Goal: Use online tool/utility

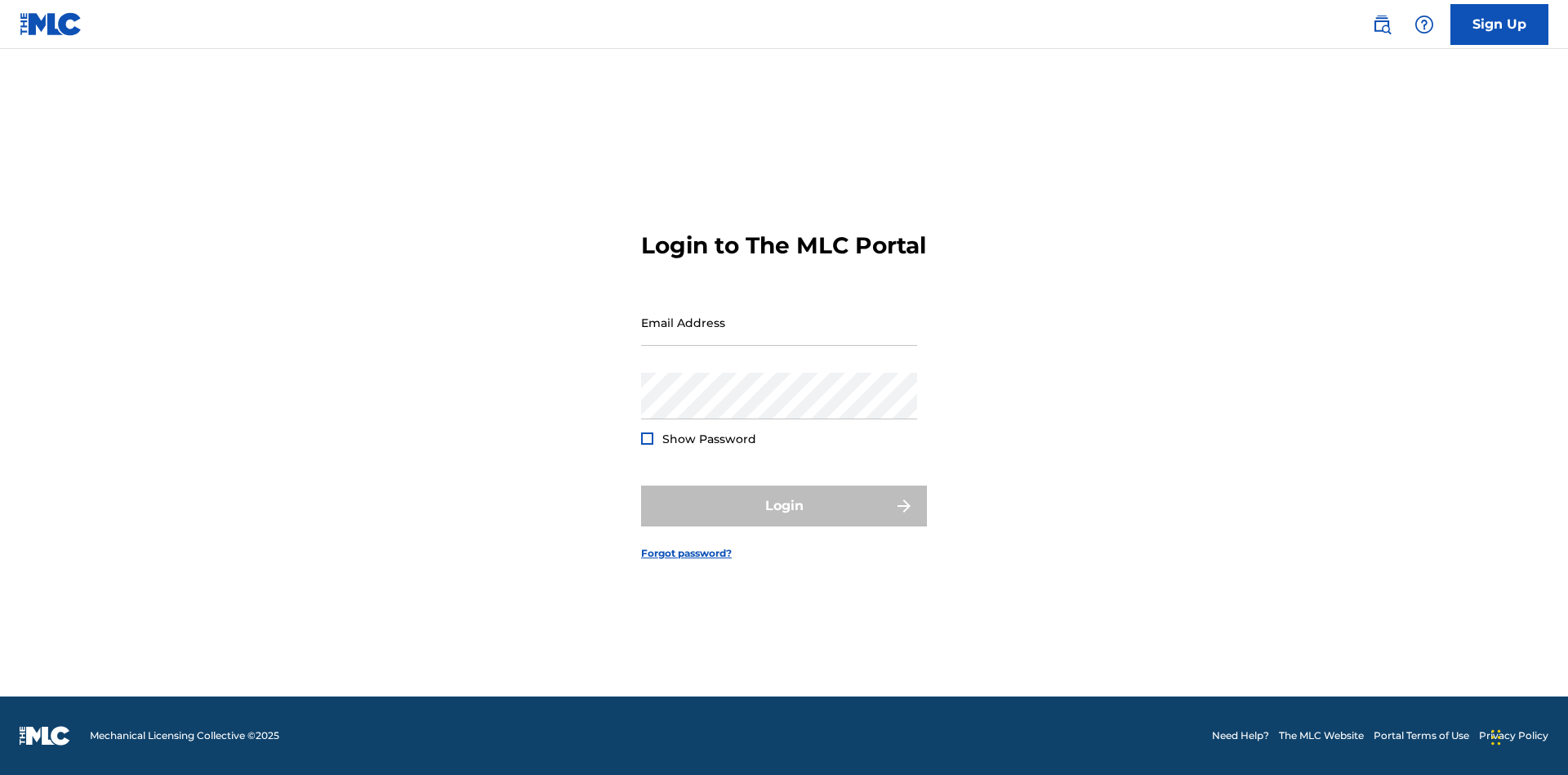
scroll to position [21, 0]
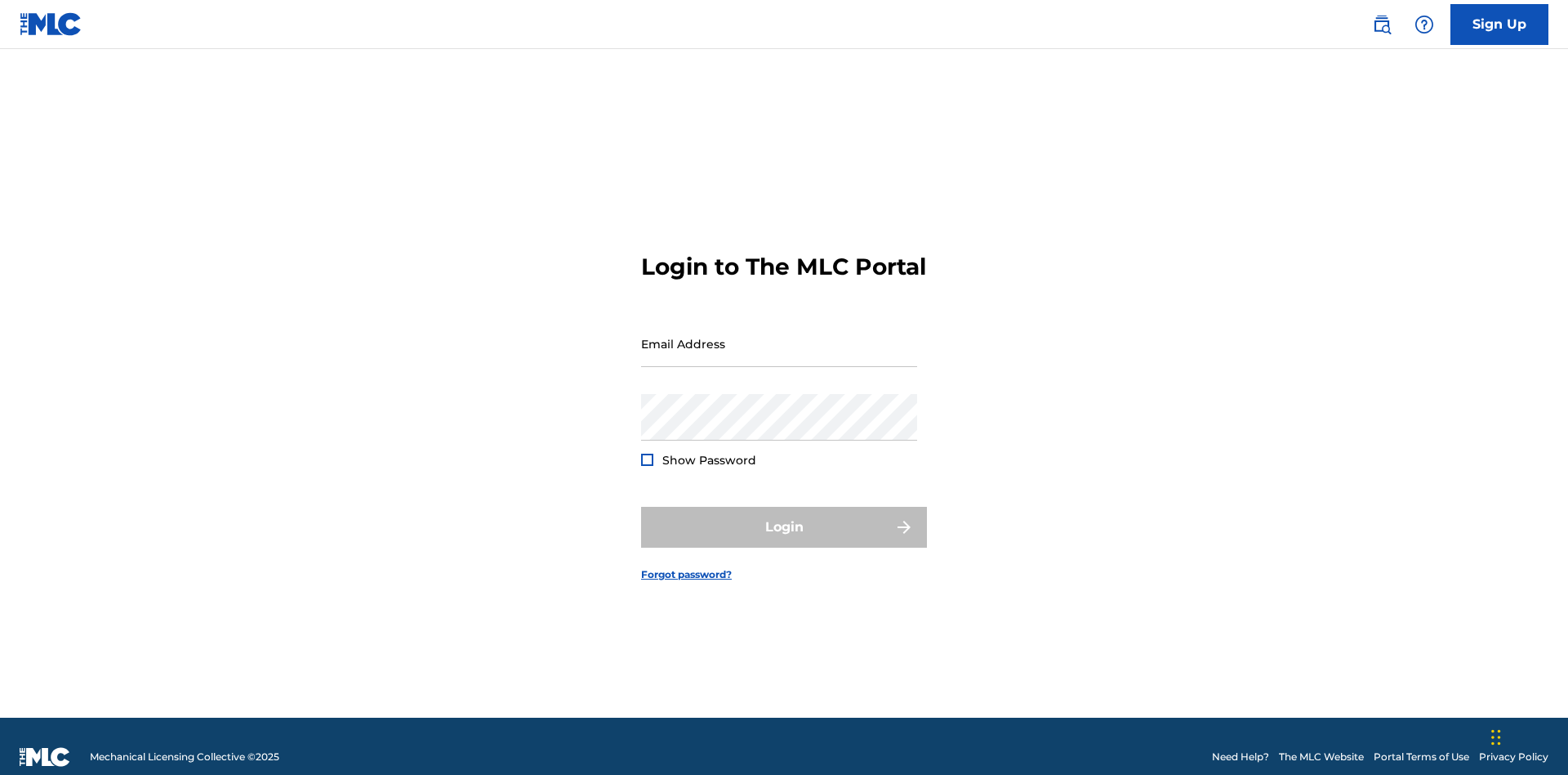
scroll to position [21, 0]
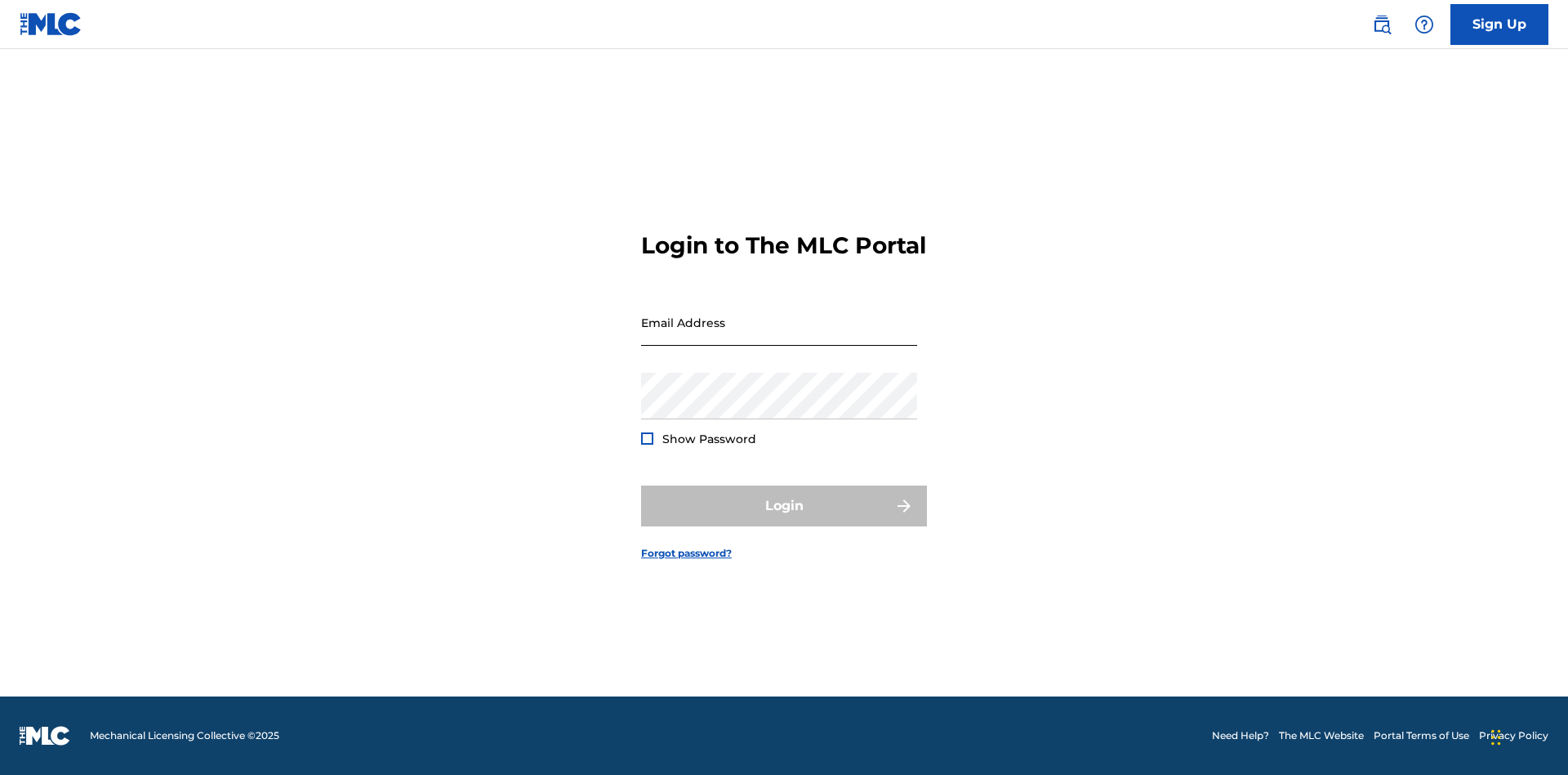
click at [779, 336] on input "Email Address" at bounding box center [779, 322] width 276 height 46
type input "[PERSON_NAME][EMAIL_ADDRESS][PERSON_NAME][DOMAIN_NAME]"
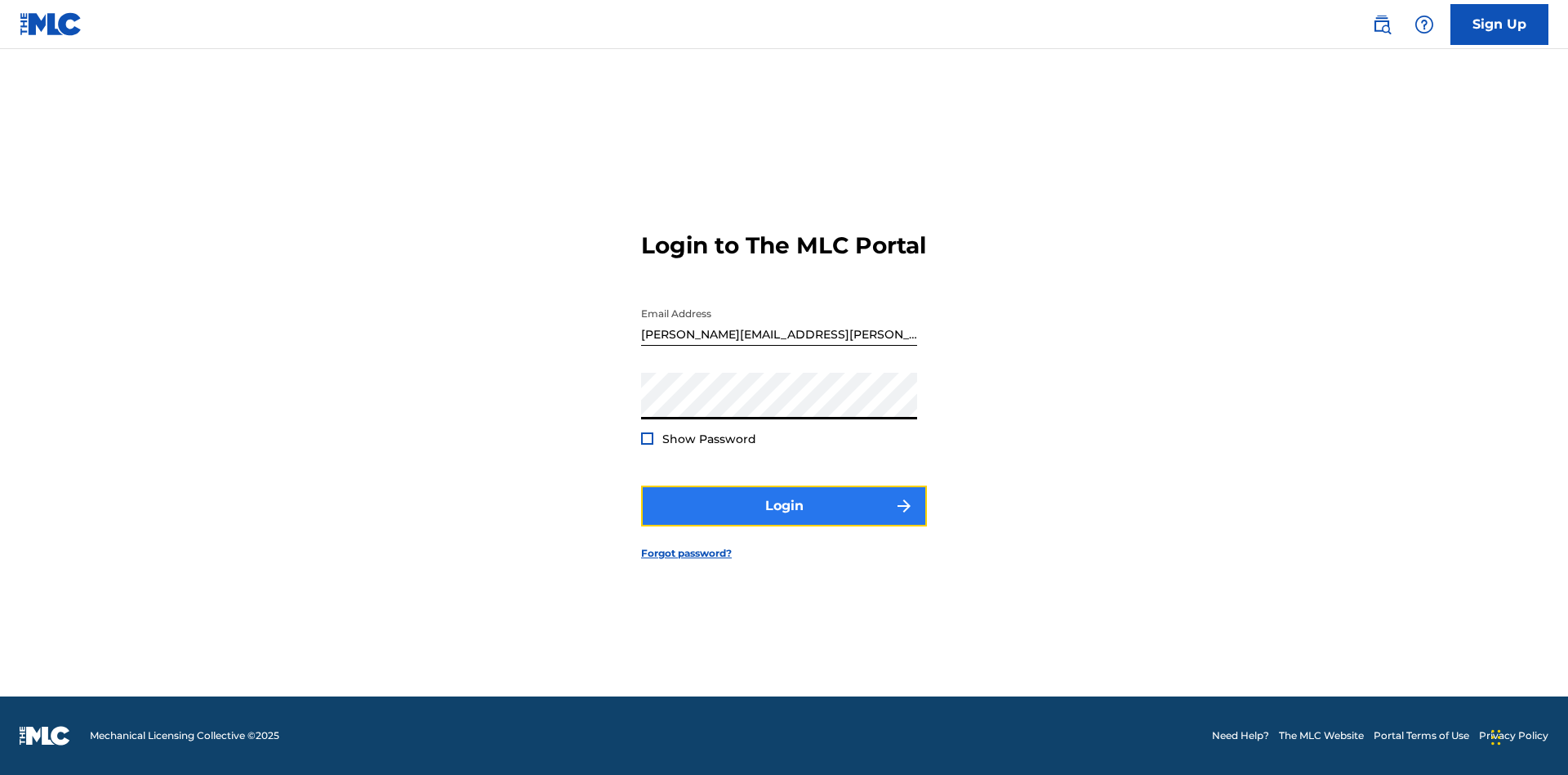
click at [784, 520] on button "Login" at bounding box center [784, 506] width 286 height 41
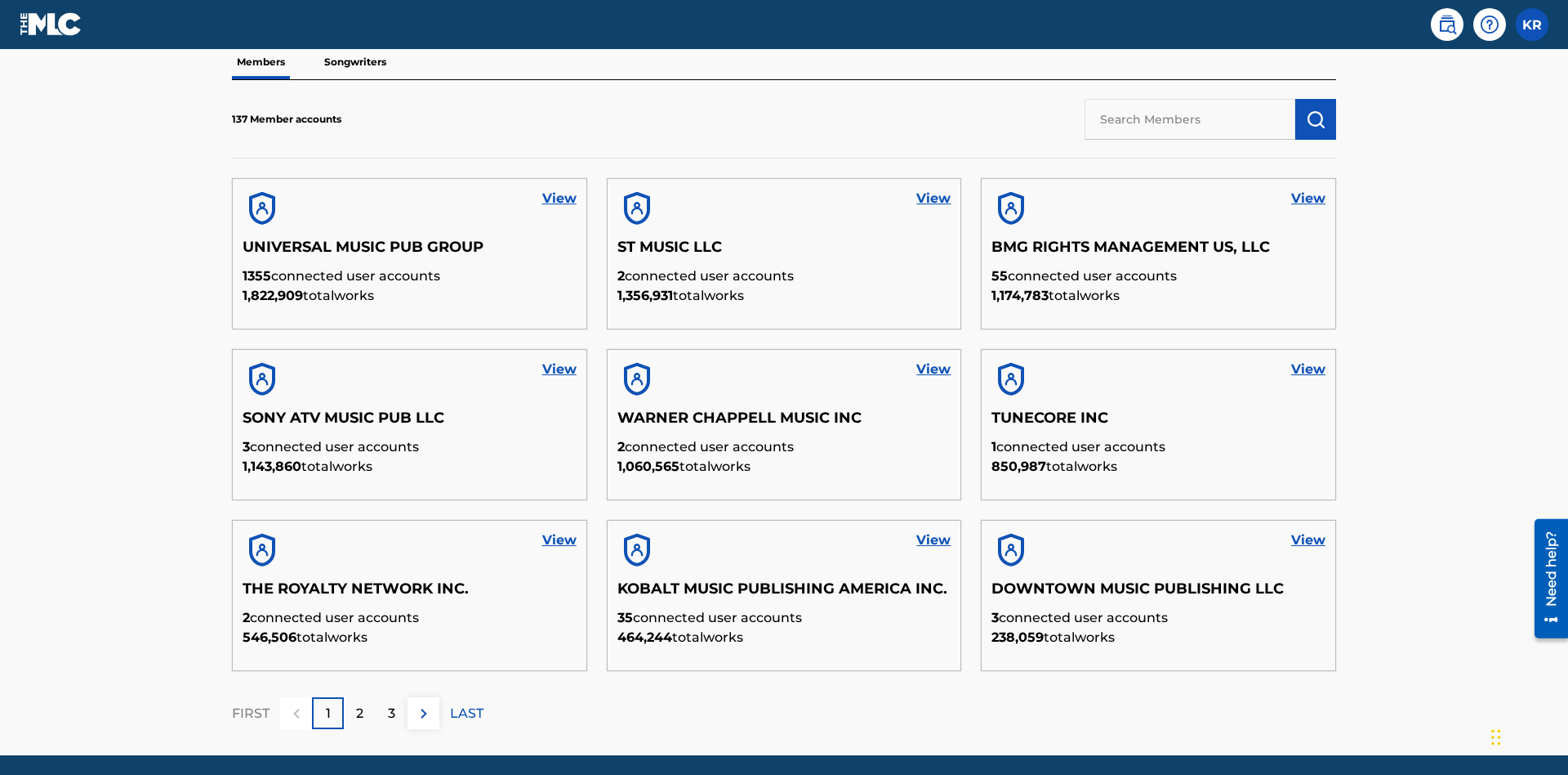
click at [1191, 119] on input "text" at bounding box center [1191, 120] width 211 height 41
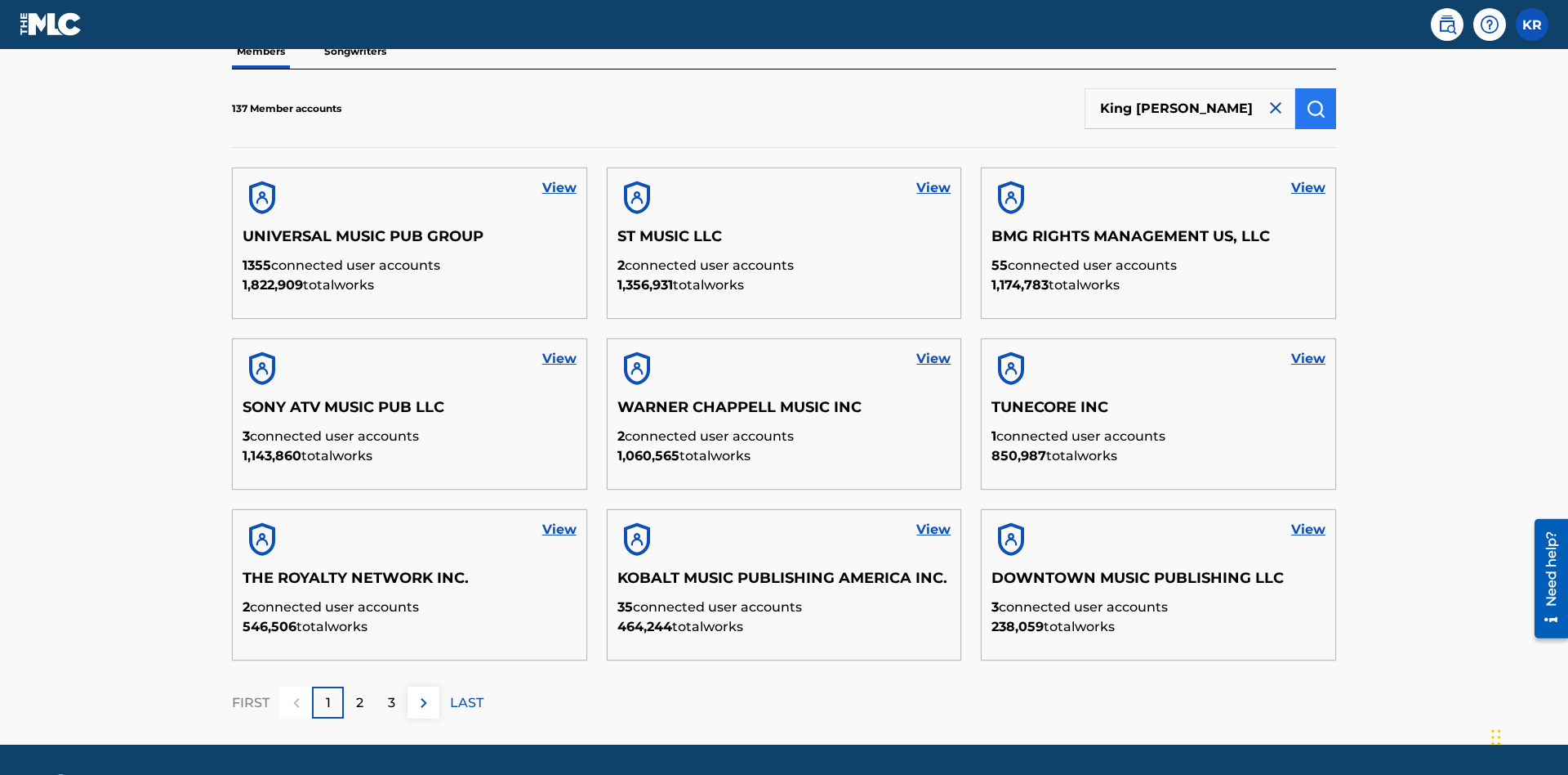
type input "King McTesterson"
click at [1316, 108] on img "submit" at bounding box center [1316, 109] width 20 height 20
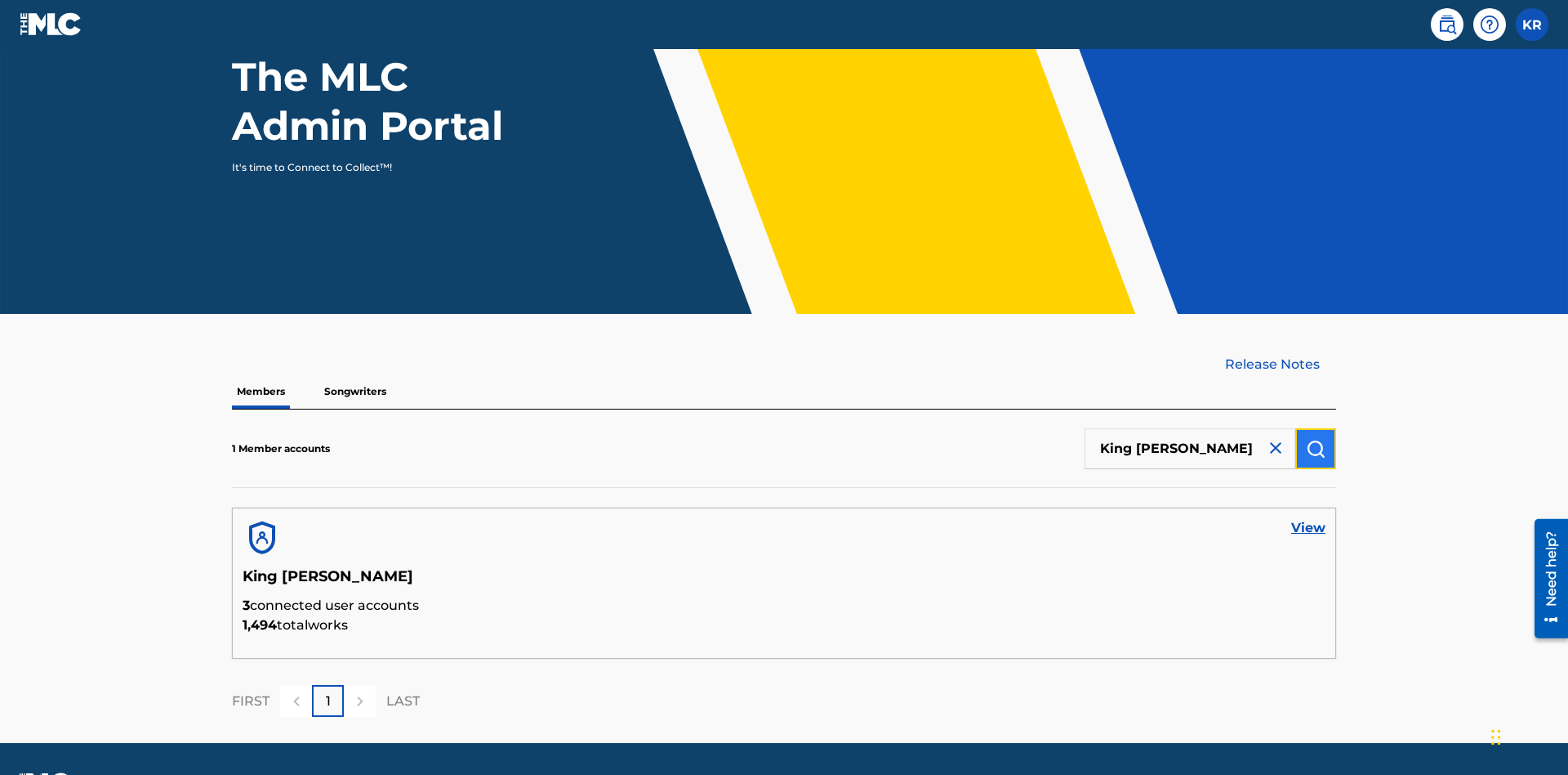
scroll to position [212, 0]
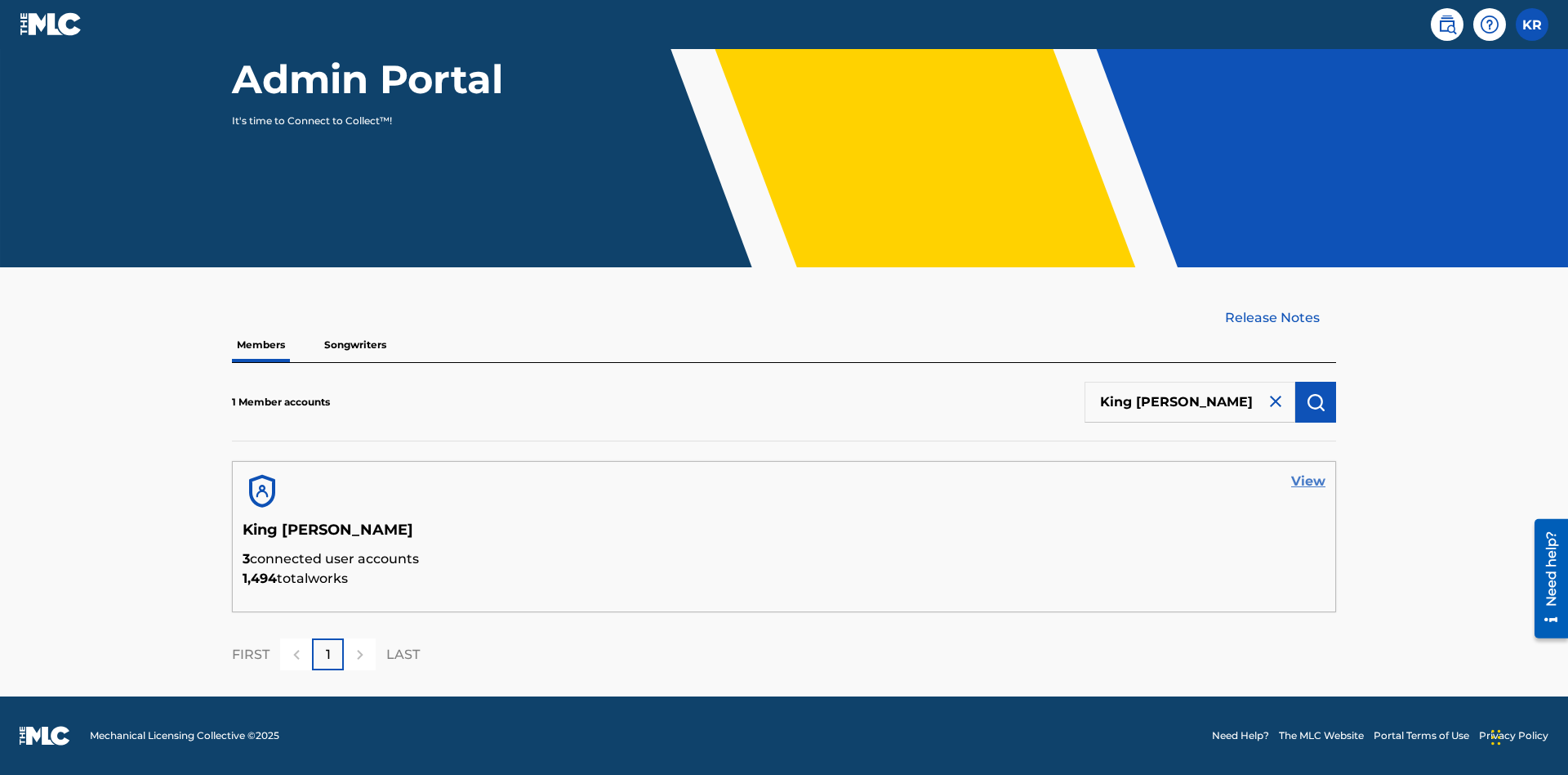
click at [1308, 481] on link "View" at bounding box center [1308, 481] width 34 height 20
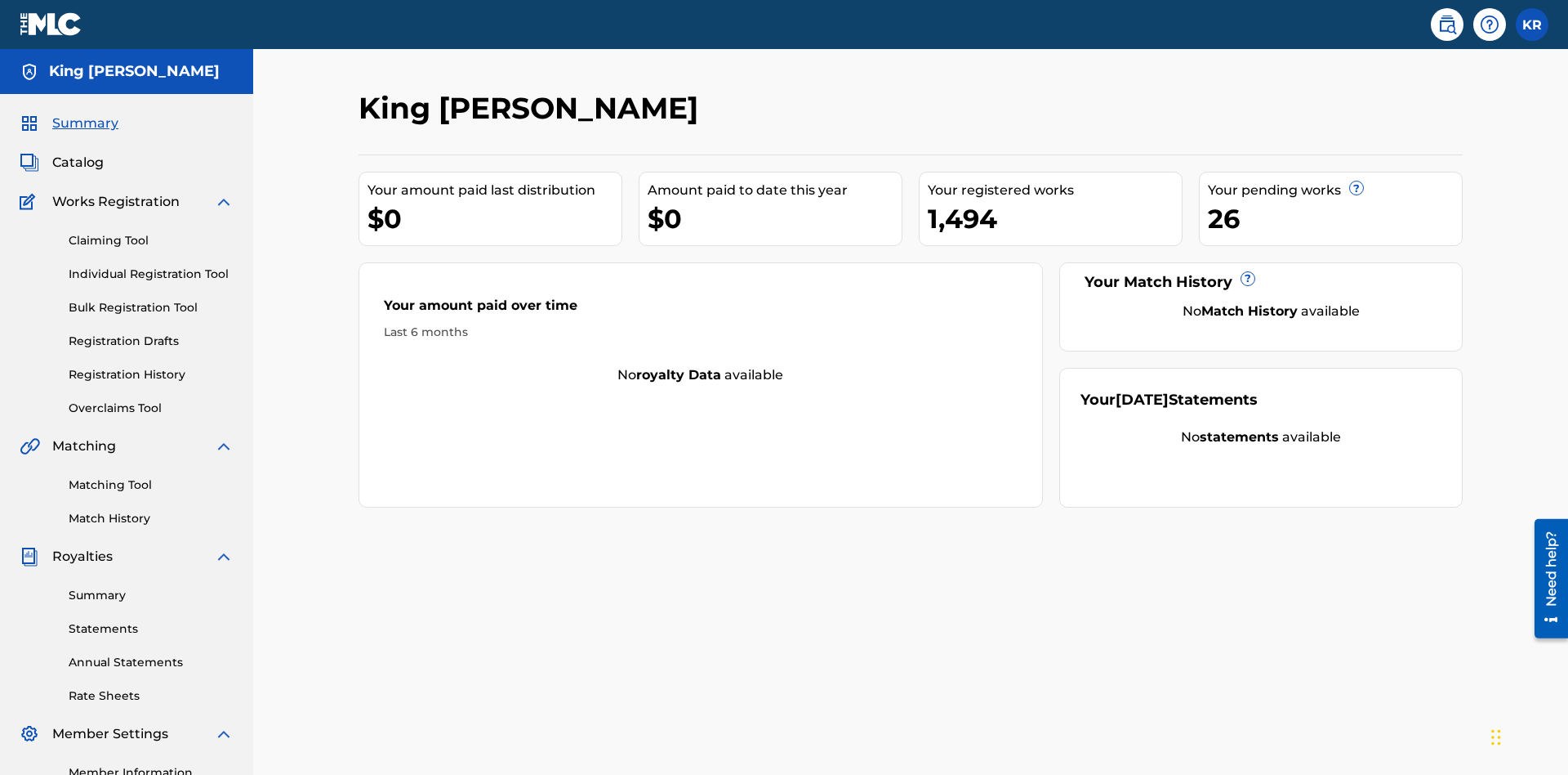
scroll to position [205, 0]
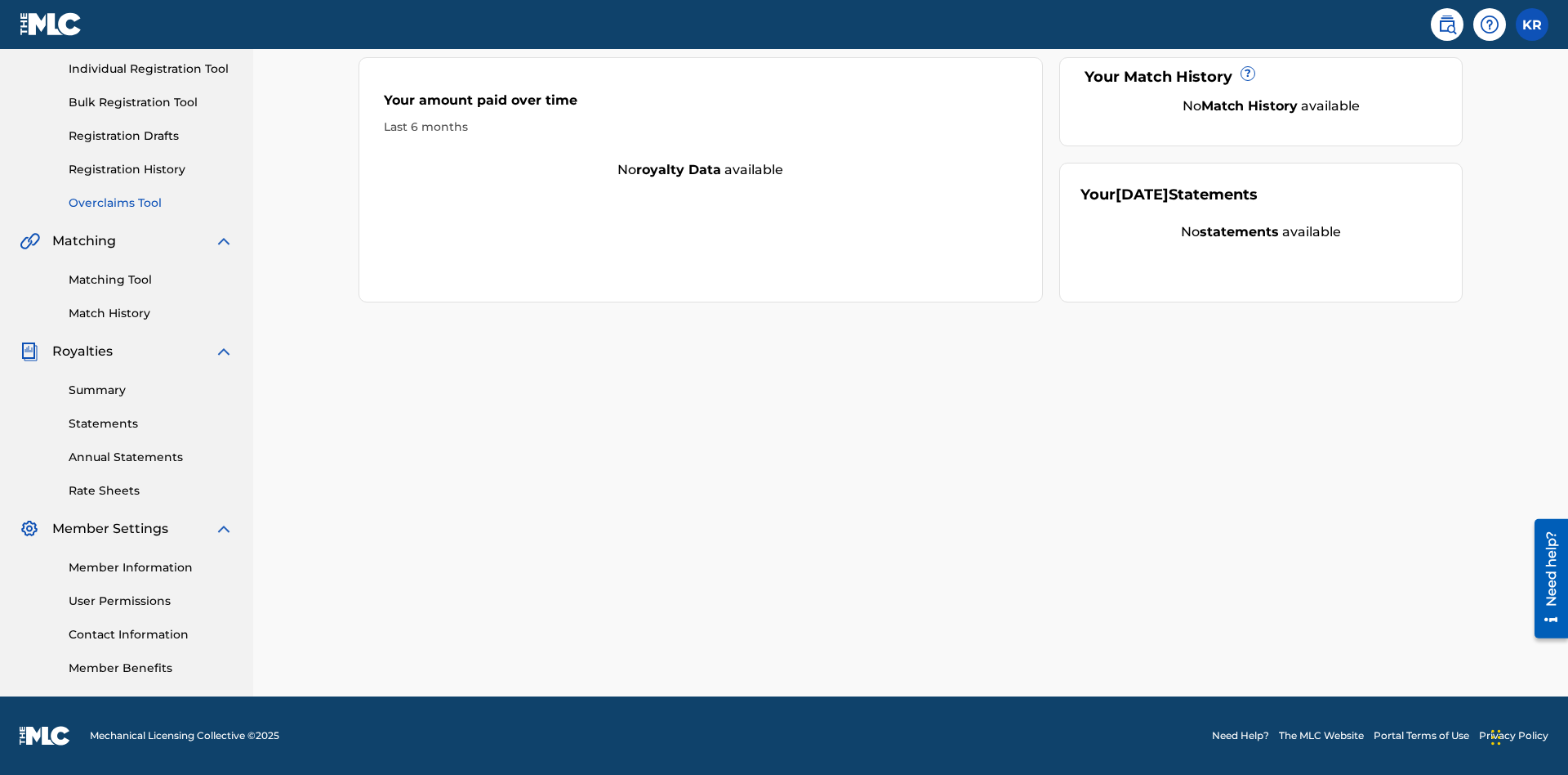
click at [151, 203] on link "Overclaims Tool" at bounding box center [151, 203] width 165 height 17
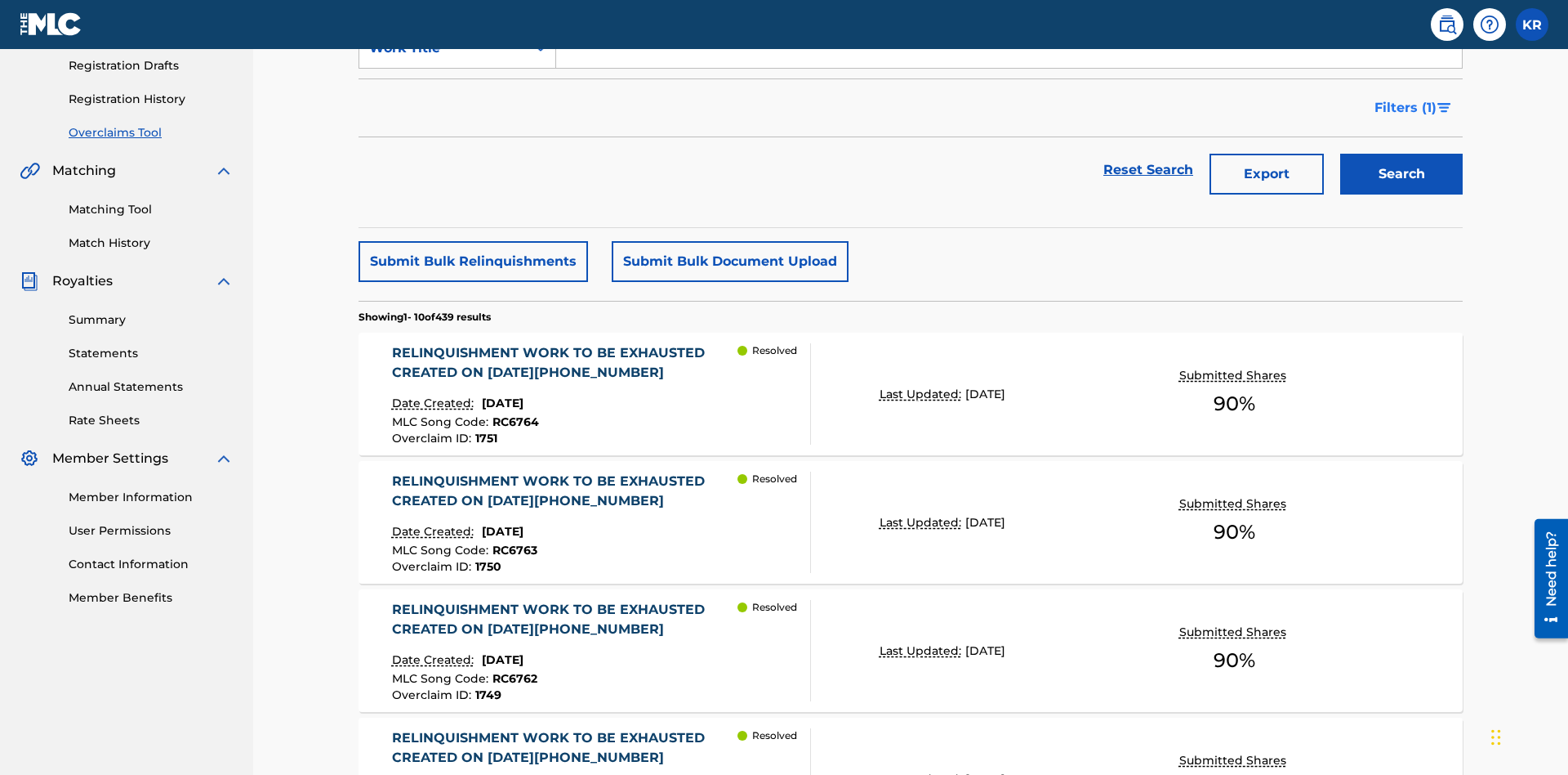
click at [1405, 108] on span "Filters ( 1 )" at bounding box center [1406, 108] width 62 height 20
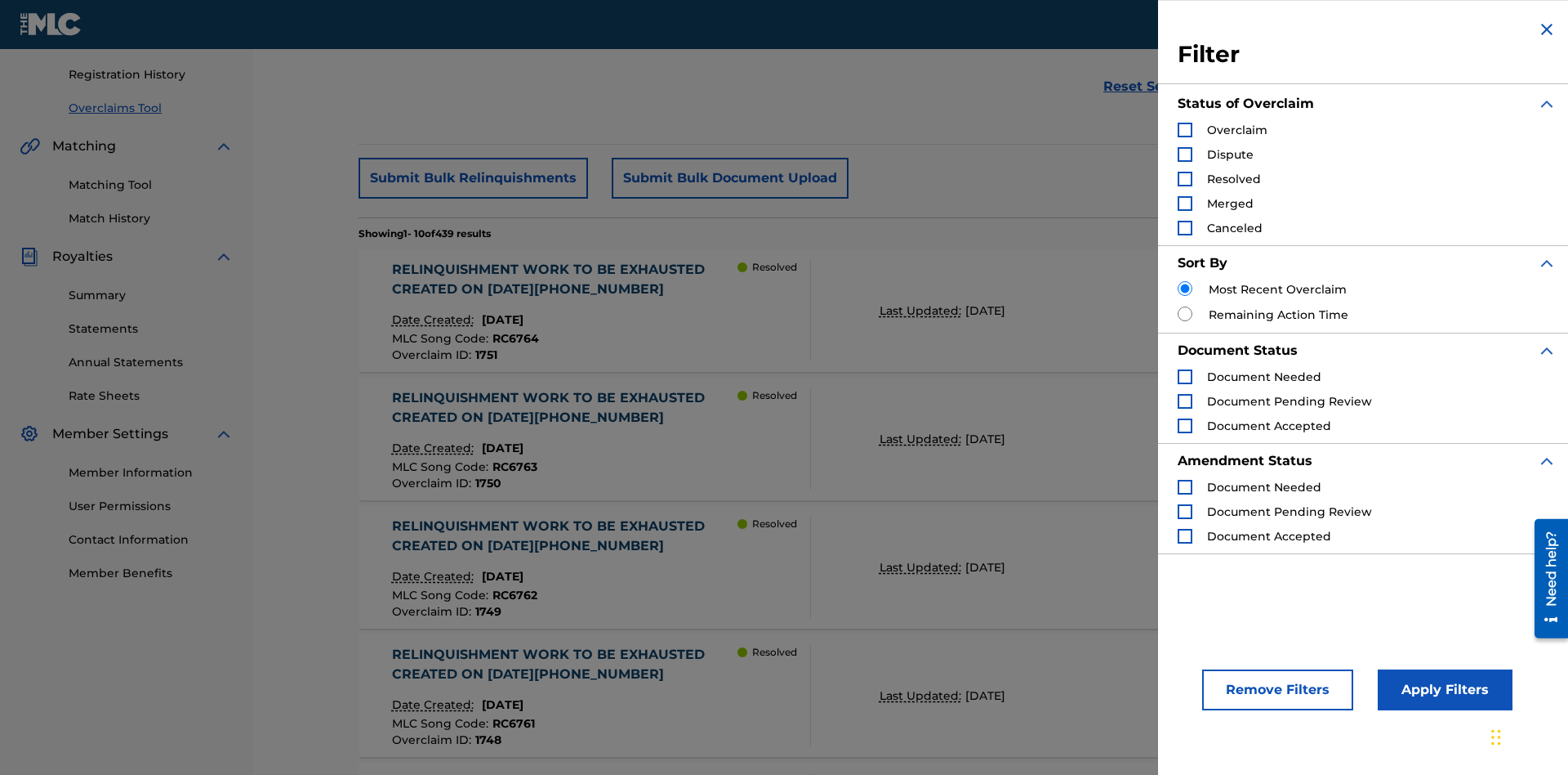
click at [1185, 130] on div "Search Form" at bounding box center [1185, 129] width 14 height 14
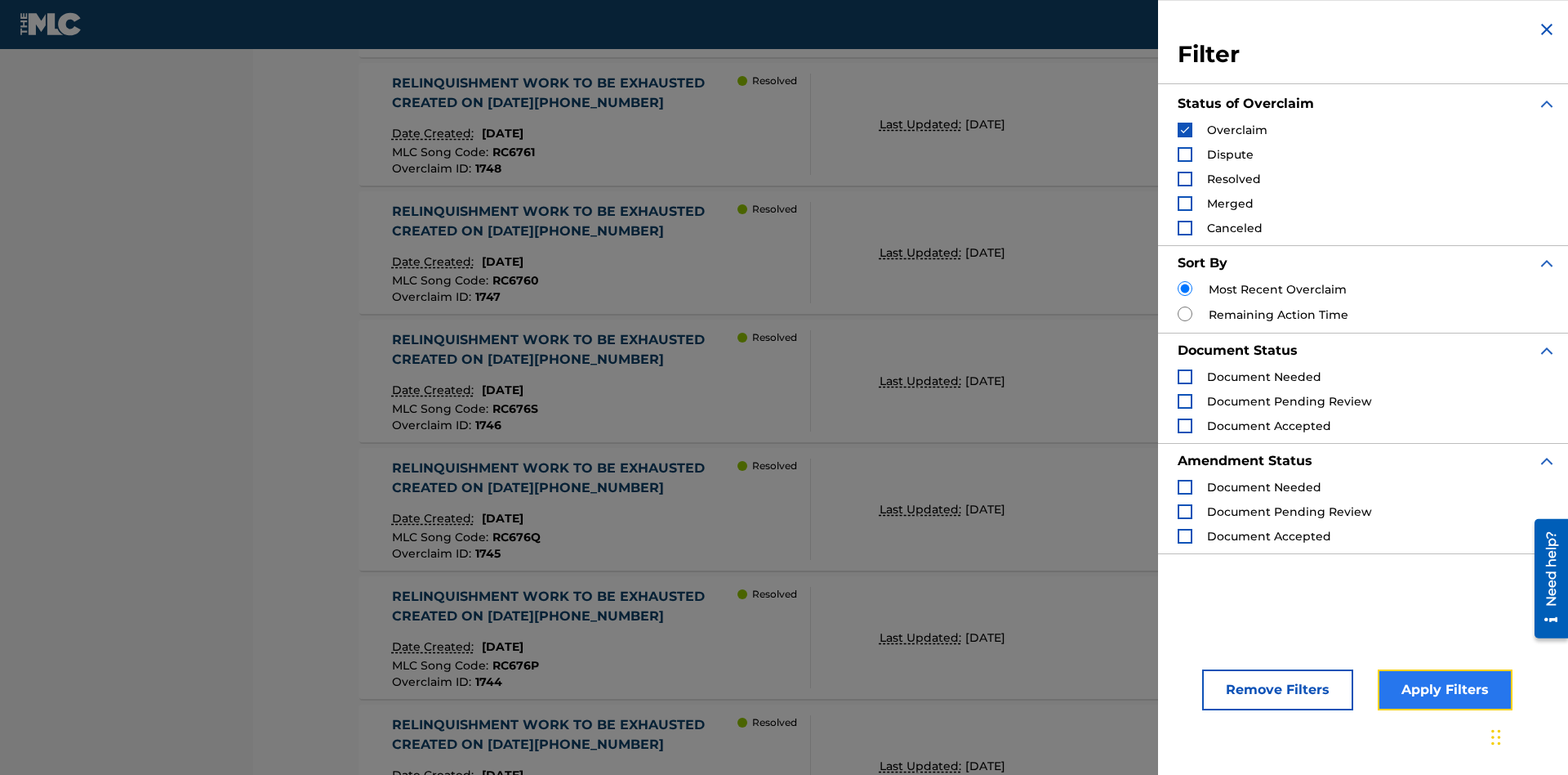
click at [1443, 690] on button "Apply Filters" at bounding box center [1445, 690] width 135 height 41
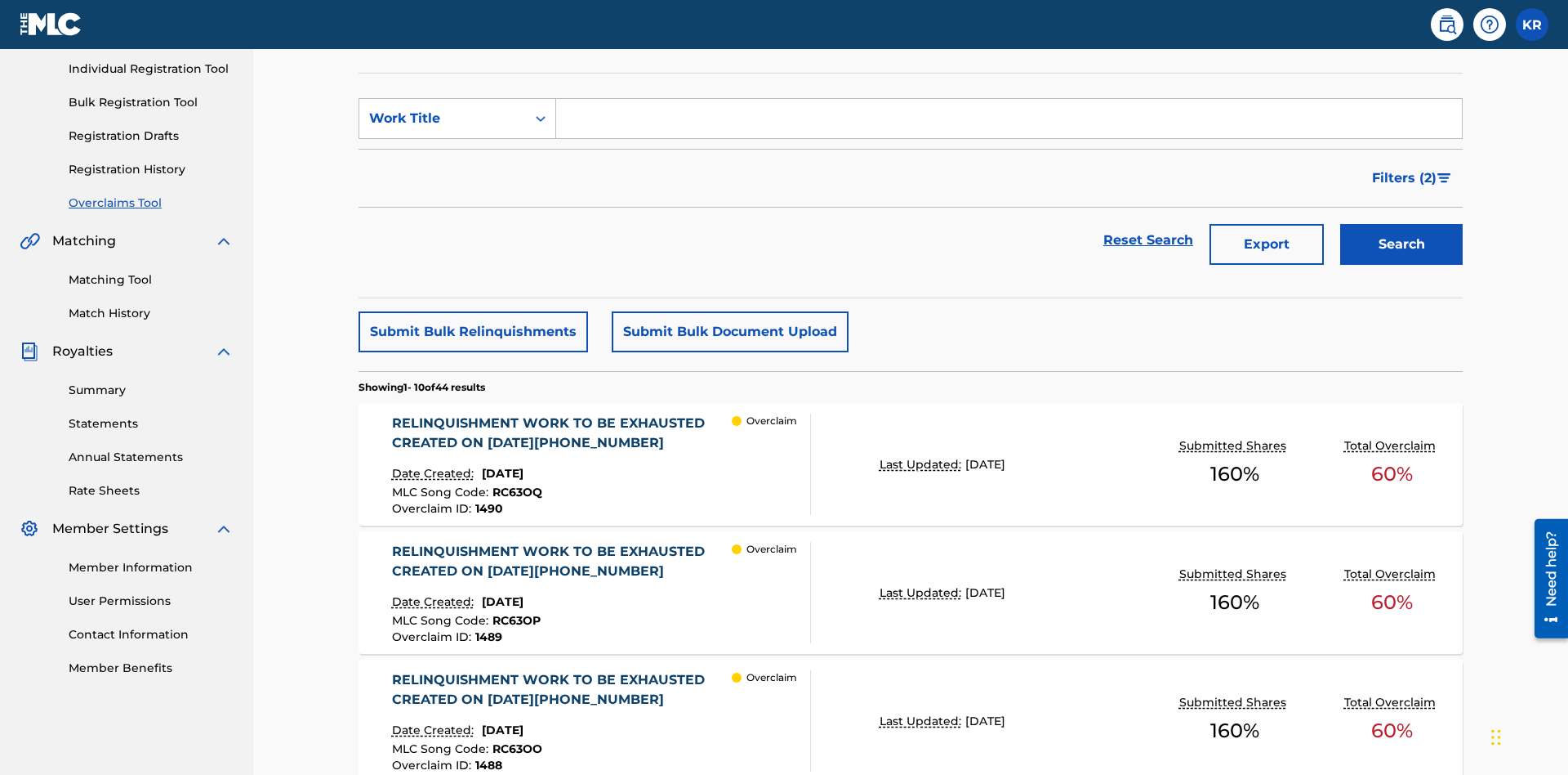
scroll to position [205, 0]
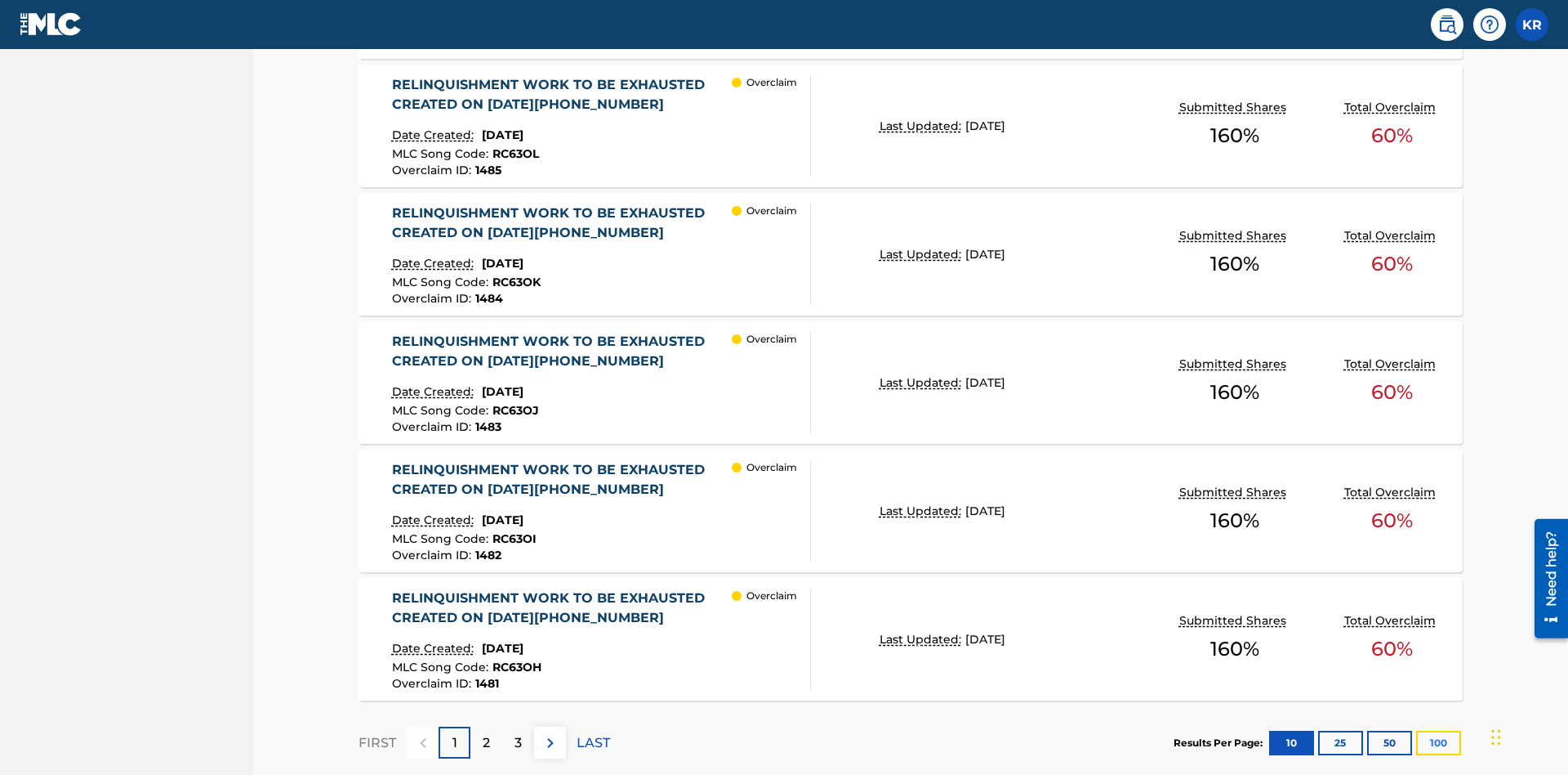
click at [1439, 730] on button "100" at bounding box center [1439, 742] width 45 height 24
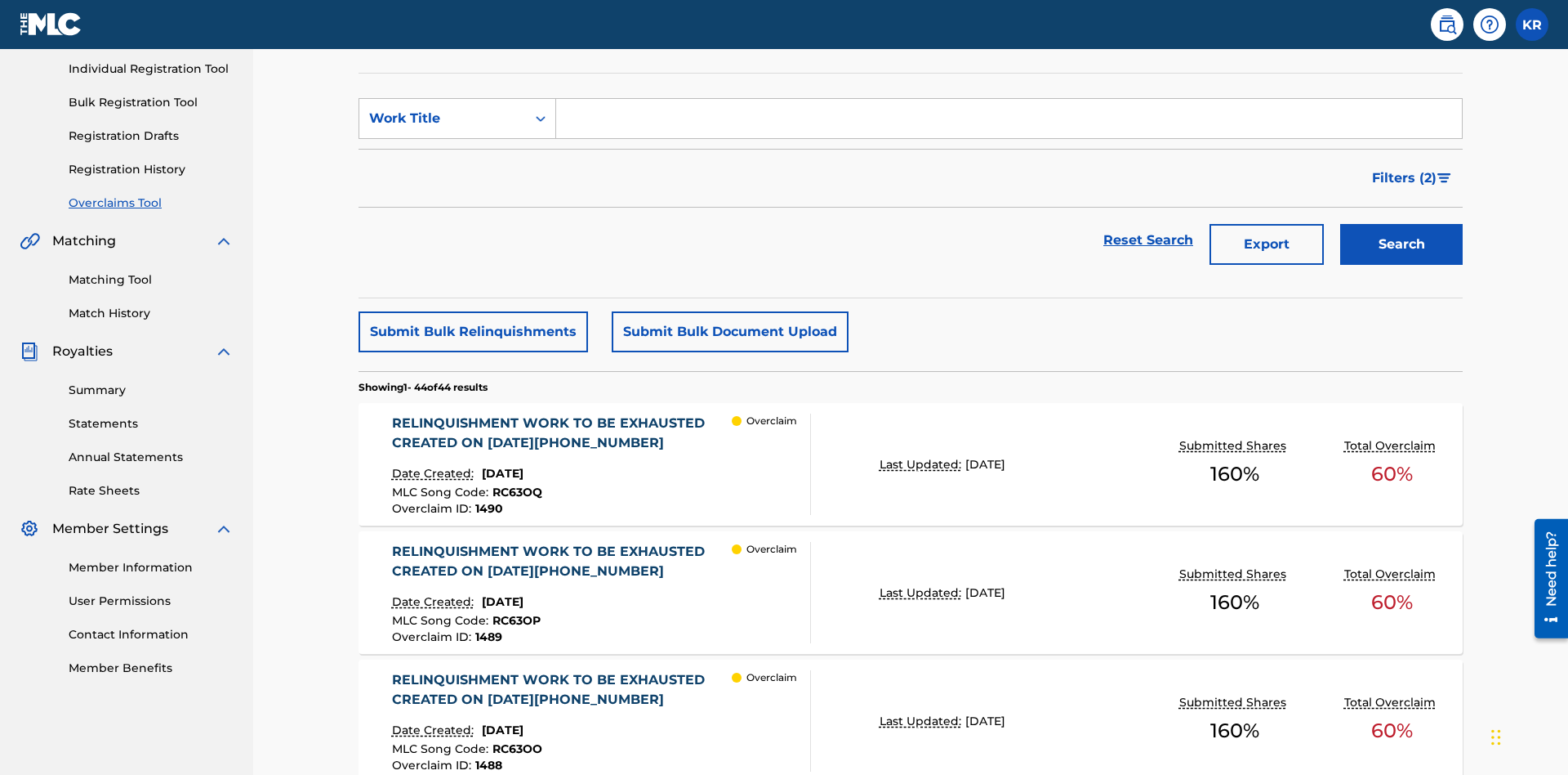
scroll to position [419, 0]
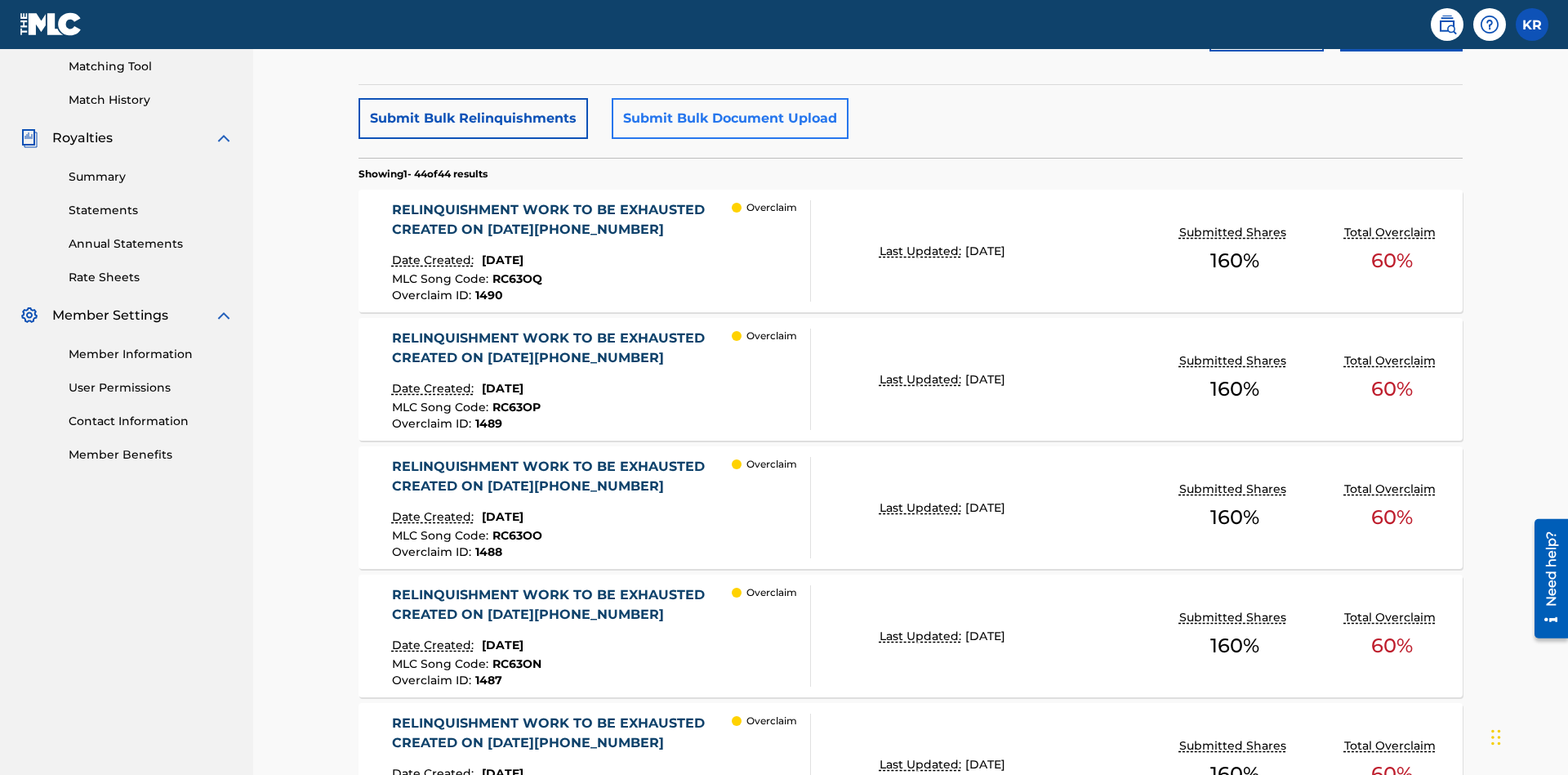
click at [728, 119] on button "Submit Bulk Document Upload" at bounding box center [730, 119] width 236 height 41
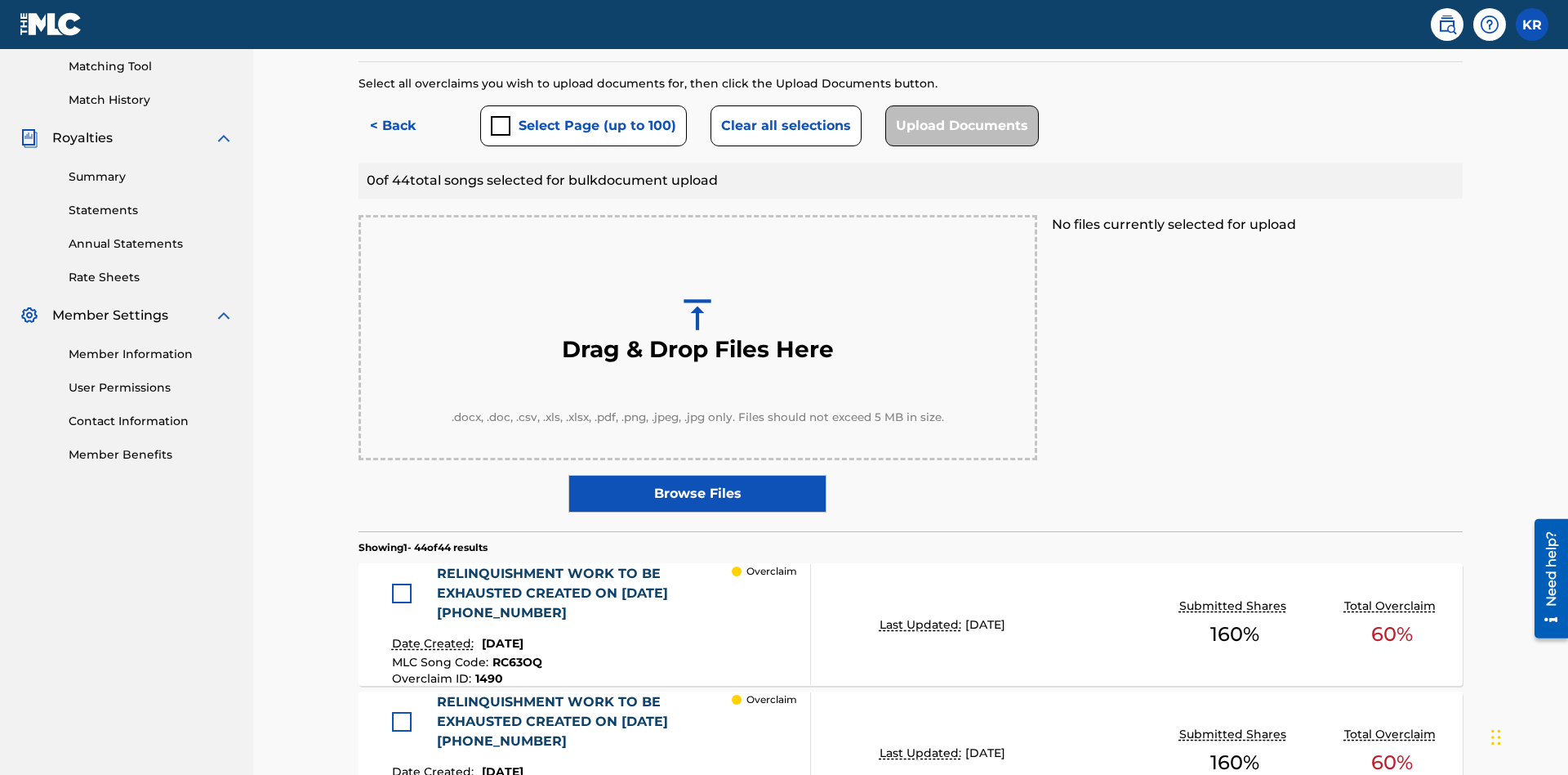
scroll to position [426, 0]
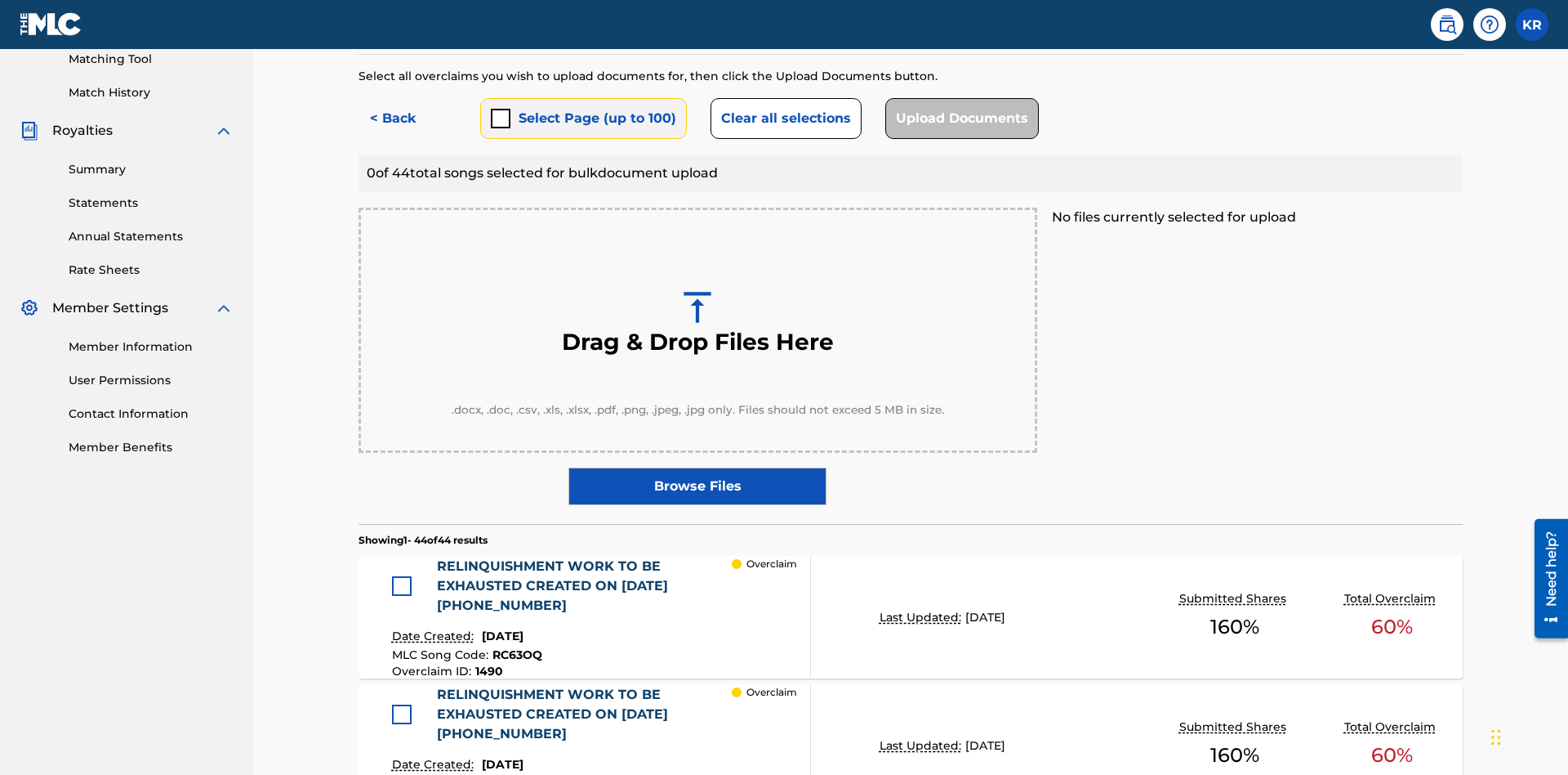
click at [583, 119] on button "Select Page (up to 100)" at bounding box center [584, 119] width 207 height 41
